Goal: Task Accomplishment & Management: Manage account settings

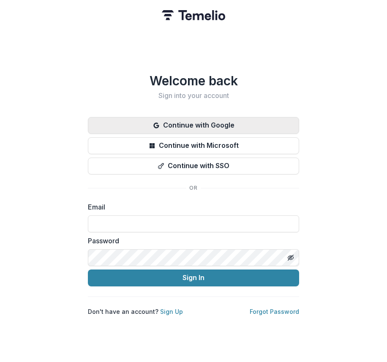
click at [214, 120] on button "Continue with Google" at bounding box center [193, 125] width 211 height 17
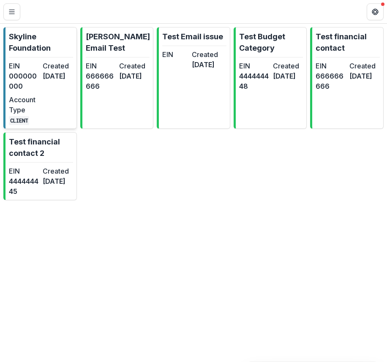
click at [49, 56] on link "Skyline Foundation EIN 000000000 Created [DATE] Account Type CLIENT" at bounding box center [40, 78] width 74 height 102
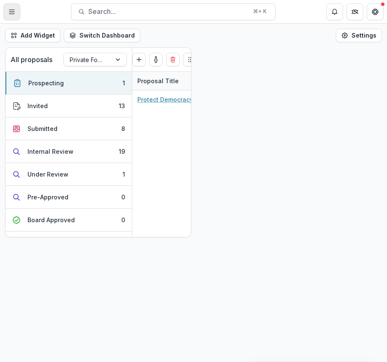
click at [15, 8] on button "Toggle Menu" at bounding box center [11, 11] width 17 height 17
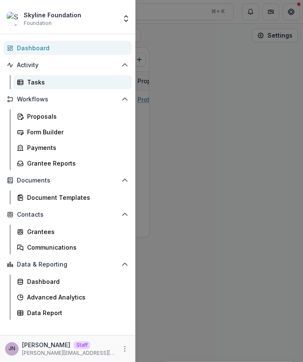
click at [69, 86] on div "Tasks" at bounding box center [76, 82] width 98 height 9
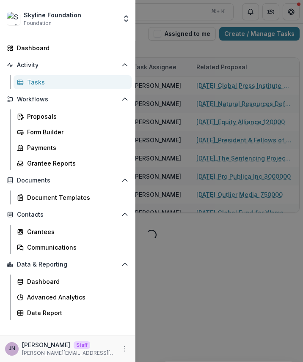
click at [218, 192] on div "Skyline Foundation Foundation Foundations Skyline Foundation Nonprofits [PERSON…" at bounding box center [151, 181] width 303 height 362
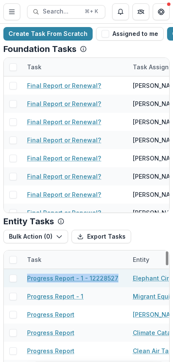
drag, startPoint x: 118, startPoint y: 279, endPoint x: 13, endPoint y: 277, distance: 104.9
copy link "Progress Report - 1 - 12228527"
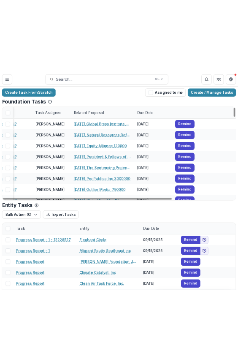
scroll to position [27, 0]
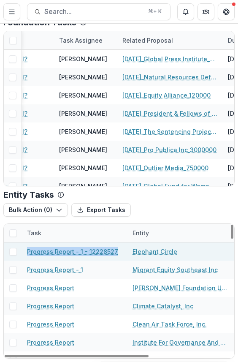
drag, startPoint x: 117, startPoint y: 252, endPoint x: 27, endPoint y: 252, distance: 90.5
click at [27, 252] on div "Progress Report - 1 - 12228527" at bounding box center [75, 252] width 106 height 18
copy link "Progress Report - 1 - 12228527"
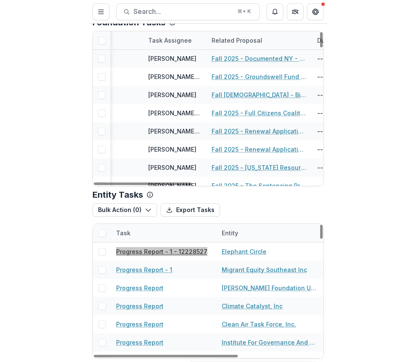
scroll to position [1098, 74]
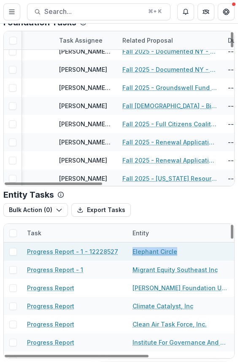
drag, startPoint x: 189, startPoint y: 251, endPoint x: 131, endPoint y: 252, distance: 58.4
click at [131, 252] on div "Elephant Circle" at bounding box center [181, 252] width 106 height 18
copy link "Elephant Circle"
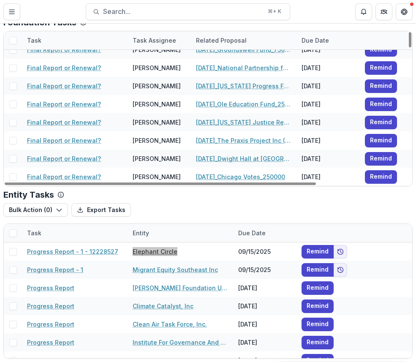
scroll to position [0, 0]
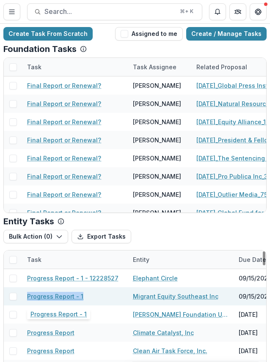
drag, startPoint x: 89, startPoint y: 296, endPoint x: 28, endPoint y: 296, distance: 60.9
click at [28, 296] on div "Progress Report - 1" at bounding box center [75, 296] width 96 height 18
copy link "Progress Report - 1"
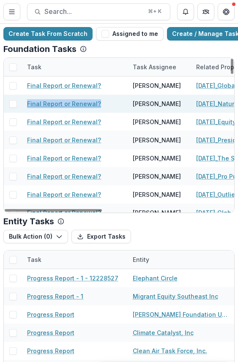
drag, startPoint x: 99, startPoint y: 103, endPoint x: 25, endPoint y: 102, distance: 74.0
click at [25, 102] on div "Final Report or Renewal?" at bounding box center [75, 104] width 106 height 18
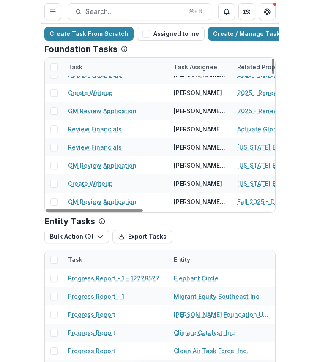
scroll to position [1373, 0]
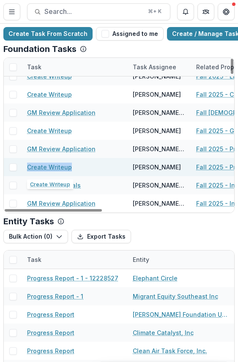
drag, startPoint x: 73, startPoint y: 167, endPoint x: 21, endPoint y: 167, distance: 51.6
copy link "Create Writeup"
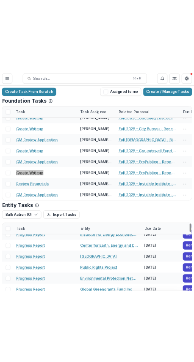
scroll to position [1253, 0]
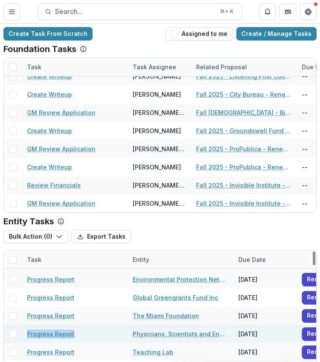
drag, startPoint x: 77, startPoint y: 336, endPoint x: 14, endPoint y: 336, distance: 63.0
click at [14, 336] on div "Progress Report Physicians, Scientists and Engineers for Sustainable and Health…" at bounding box center [182, 334] width 356 height 18
copy link "Progress Report"
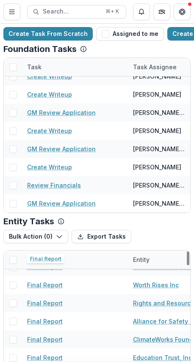
scroll to position [2214, 0]
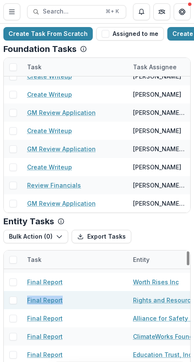
drag, startPoint x: 65, startPoint y: 304, endPoint x: 25, endPoint y: 303, distance: 40.6
click at [25, 303] on div "Final Report" at bounding box center [75, 300] width 106 height 18
copy link "Final Report"
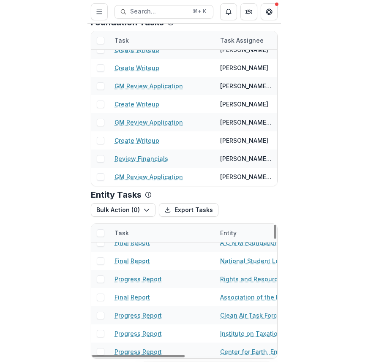
scroll to position [1587, 0]
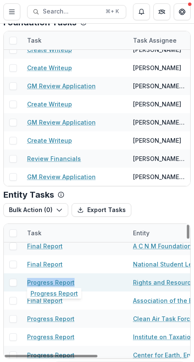
drag, startPoint x: 85, startPoint y: 278, endPoint x: 27, endPoint y: 279, distance: 57.9
click at [27, 279] on div "Progress Report" at bounding box center [75, 283] width 96 height 18
copy link "Progress Report"
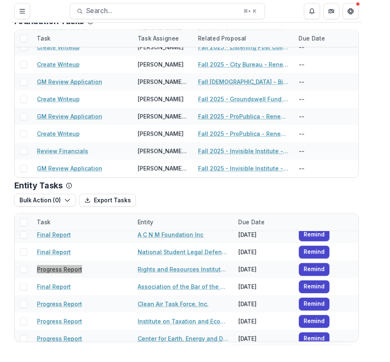
scroll to position [27, 0]
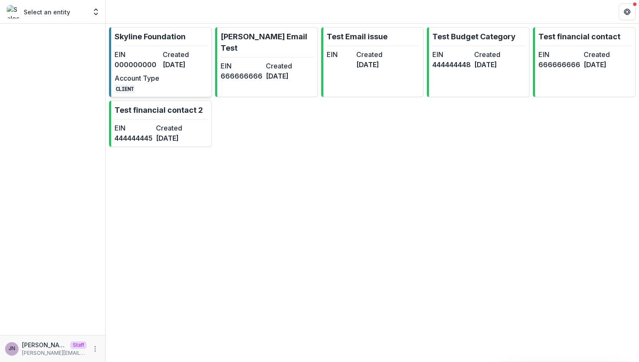
click at [178, 55] on dt "Created" at bounding box center [185, 54] width 45 height 10
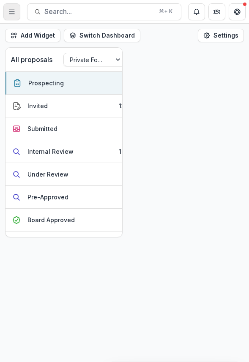
click at [10, 14] on icon "Toggle Menu" at bounding box center [11, 11] width 7 height 7
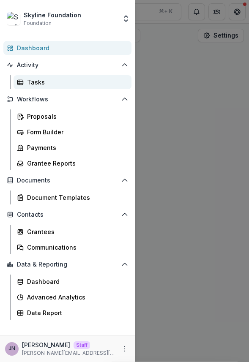
click at [40, 80] on div "Tasks" at bounding box center [76, 82] width 98 height 9
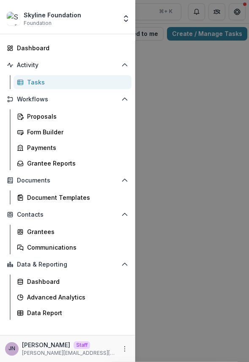
click at [211, 195] on div "Skyline Foundation Foundation Foundations Skyline Foundation Nonprofits Ruth Em…" at bounding box center [124, 181] width 249 height 362
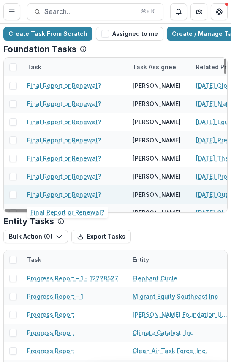
drag, startPoint x: 231, startPoint y: 172, endPoint x: 100, endPoint y: 186, distance: 131.4
click at [100, 186] on div "Create Task From Scratch Assigned to me Create / Manage Tasks Foundation Tasks …" at bounding box center [115, 193] width 231 height 339
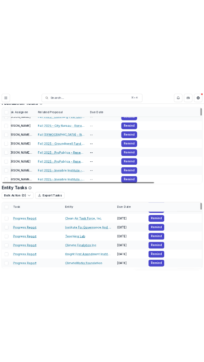
scroll to position [98, 0]
